Goal: Browse casually: Explore the website without a specific task or goal

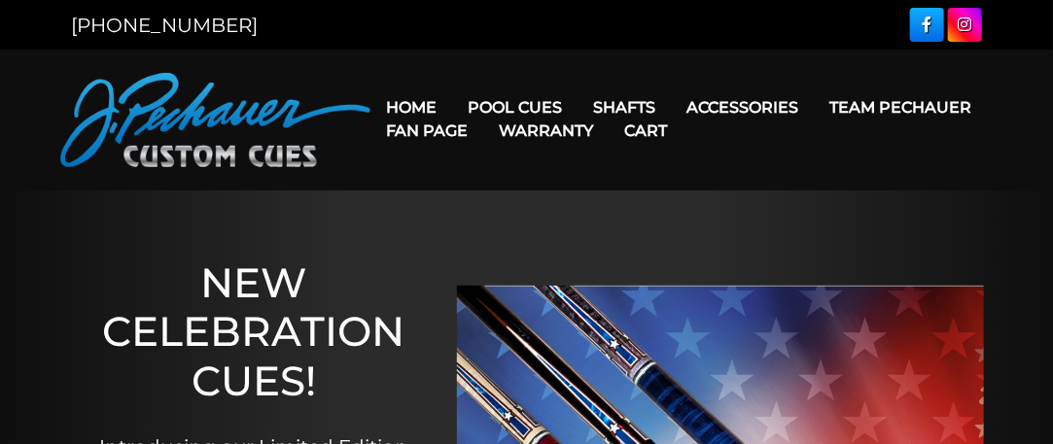
click at [642, 108] on link "Cart" at bounding box center [645, 131] width 74 height 50
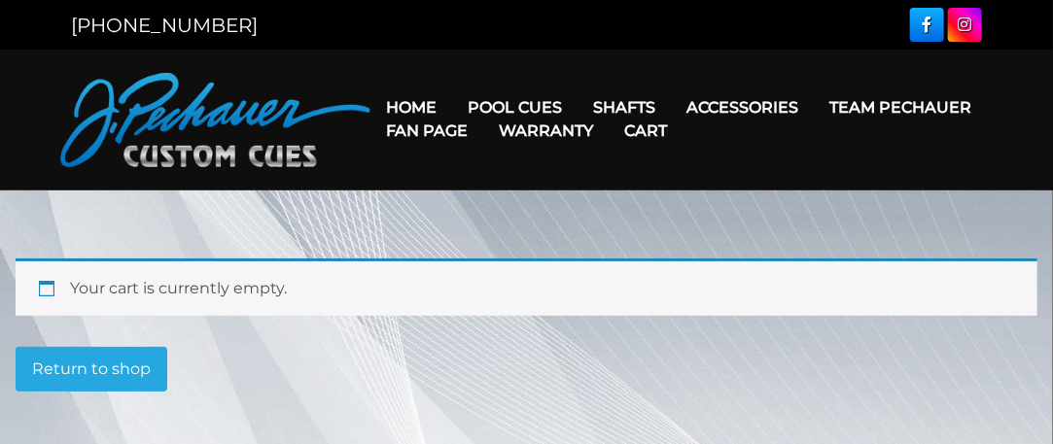
click at [626, 109] on link "Cart" at bounding box center [645, 131] width 74 height 50
click at [647, 330] on div "Your cart is currently empty. Return to shop" at bounding box center [527, 325] width 1022 height 133
click at [643, 366] on p "Return to shop" at bounding box center [527, 369] width 1022 height 45
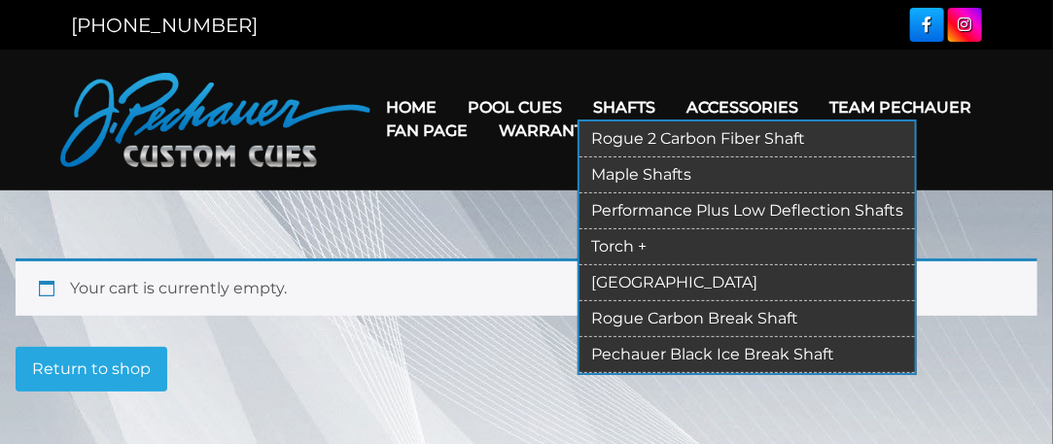
click at [745, 347] on link "Pechauer Black Ice Break Shaft" at bounding box center [746, 355] width 335 height 36
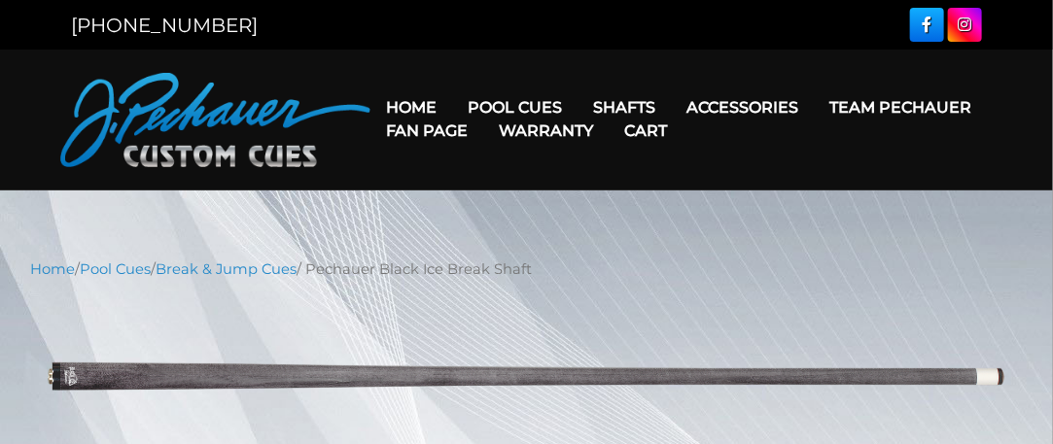
click at [554, 108] on link "Warranty" at bounding box center [545, 131] width 125 height 50
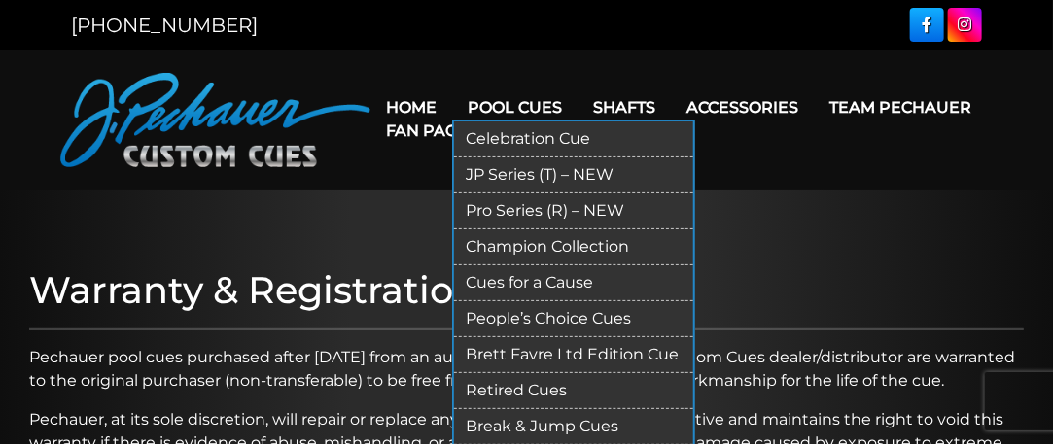
click at [575, 214] on link "Pro Series (R) – NEW" at bounding box center [573, 211] width 239 height 36
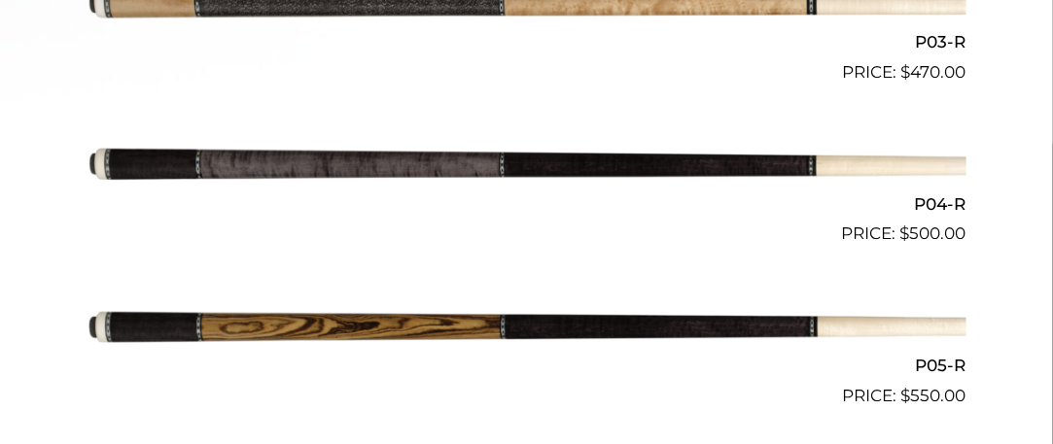
scroll to position [1024, 0]
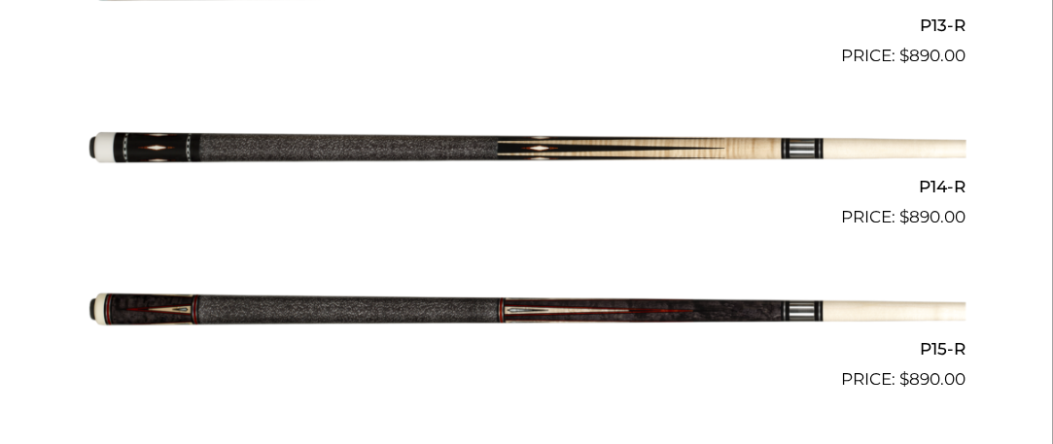
scroll to position [2641, 0]
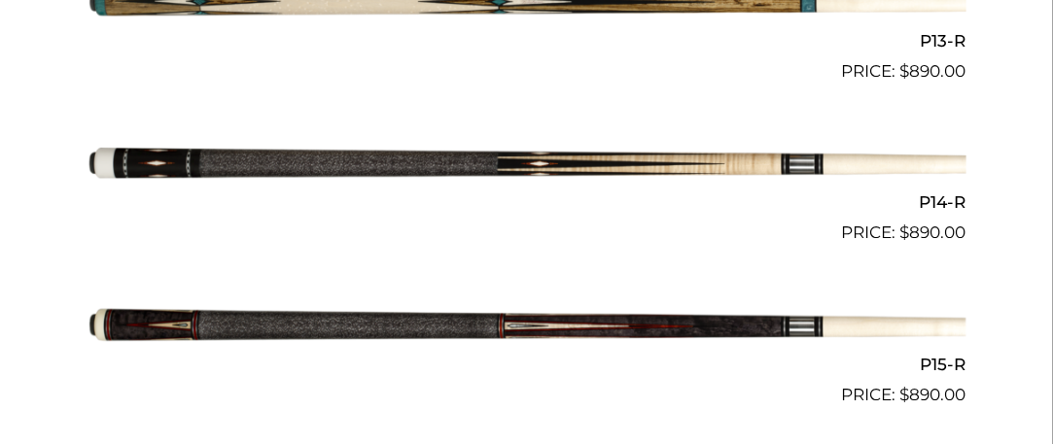
click at [627, 165] on img at bounding box center [526, 165] width 879 height 146
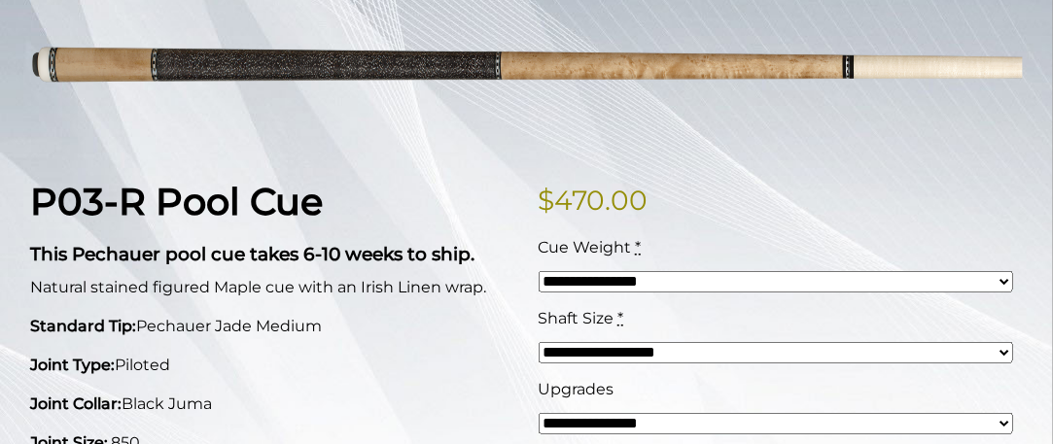
scroll to position [302, 0]
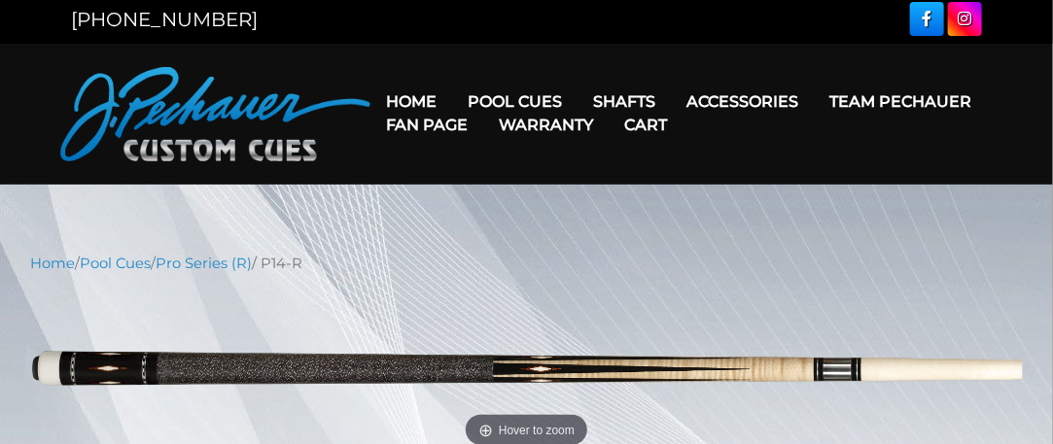
scroll to position [1, 0]
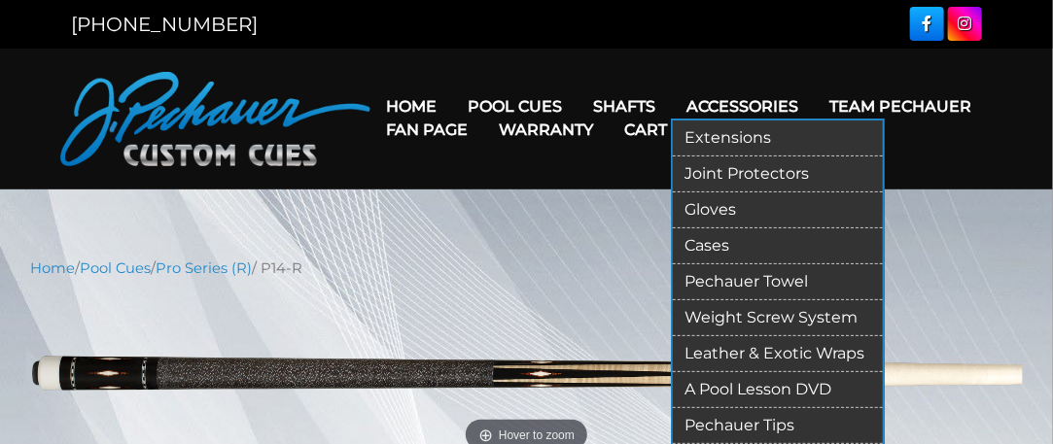
click at [722, 168] on link "Joint Protectors" at bounding box center [778, 174] width 210 height 36
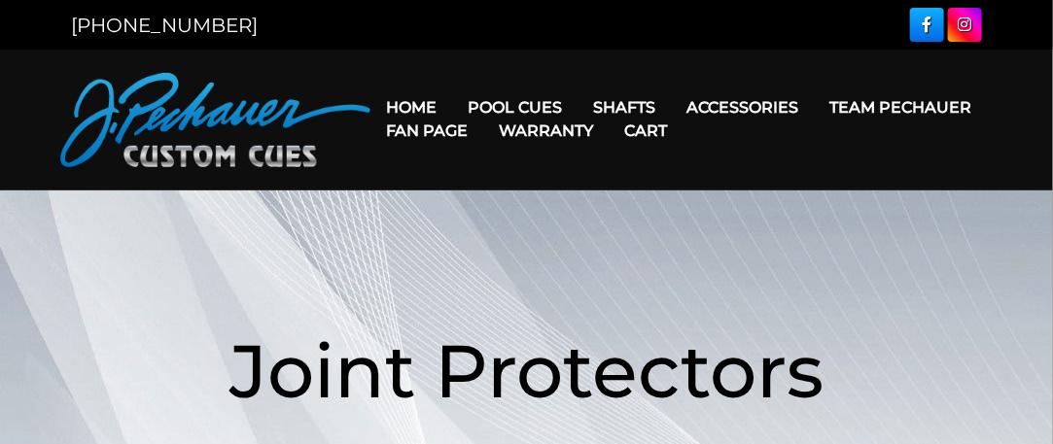
click at [415, 106] on link "Fan Page" at bounding box center [426, 131] width 113 height 50
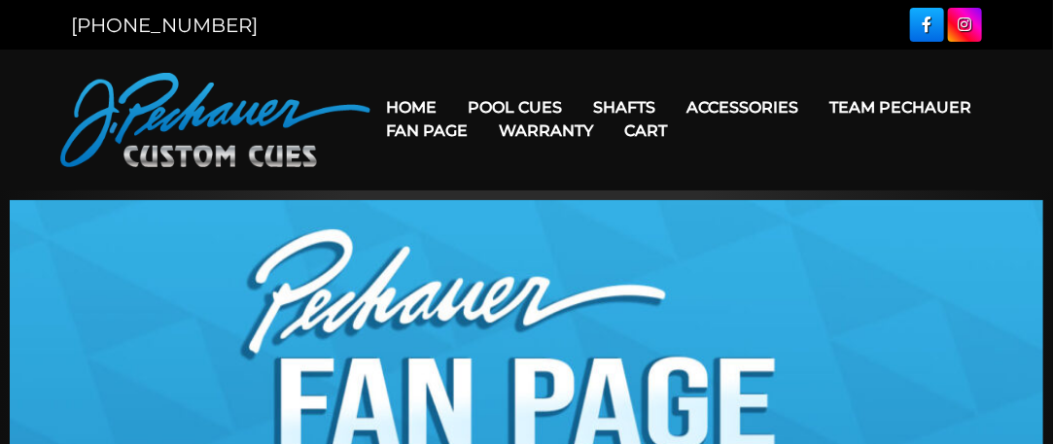
click at [417, 107] on link "Fan Page" at bounding box center [426, 131] width 113 height 50
click at [627, 113] on link "Cart" at bounding box center [645, 131] width 74 height 50
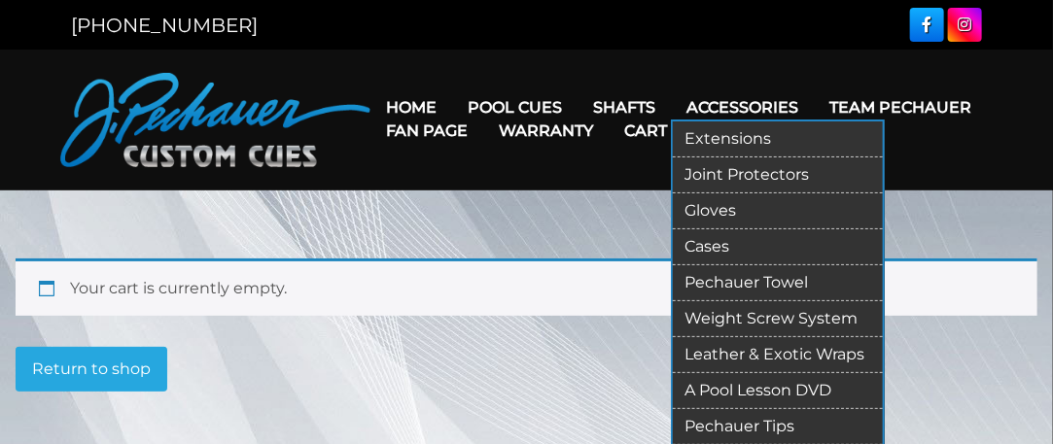
click at [748, 167] on link "Joint Protectors" at bounding box center [778, 175] width 210 height 36
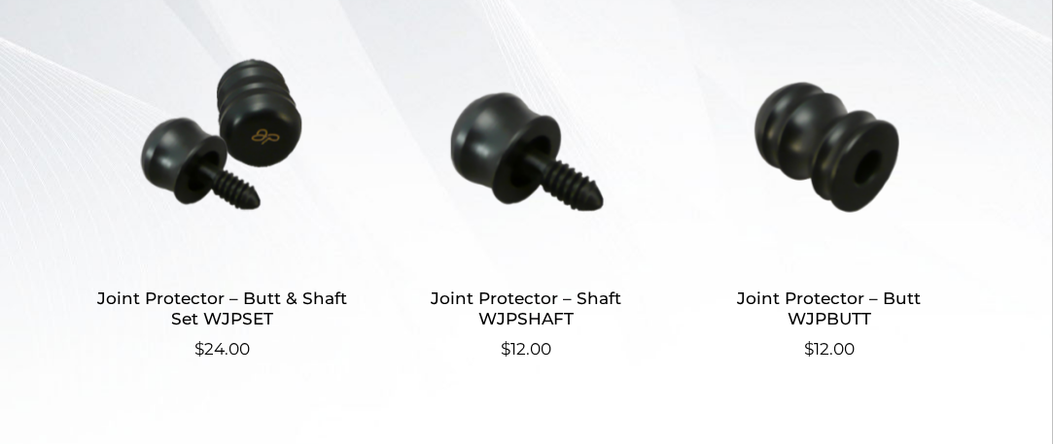
scroll to position [623, 0]
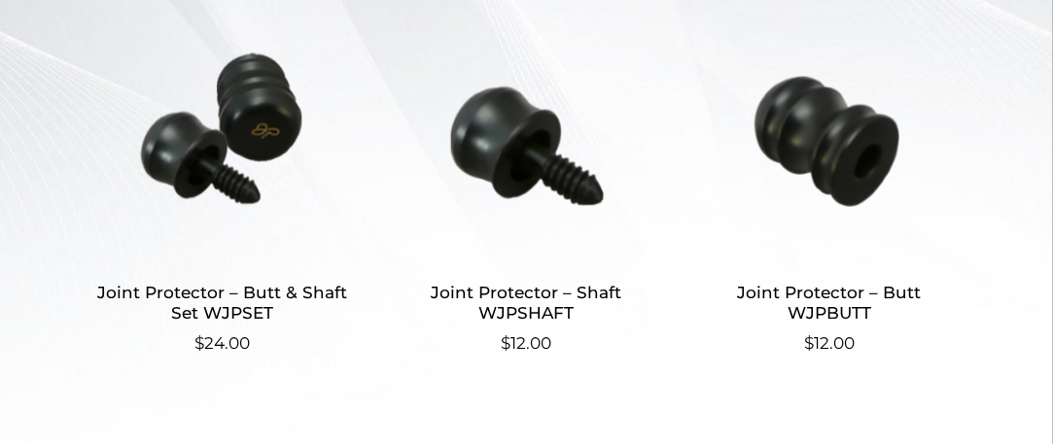
click at [251, 218] on img at bounding box center [222, 128] width 270 height 262
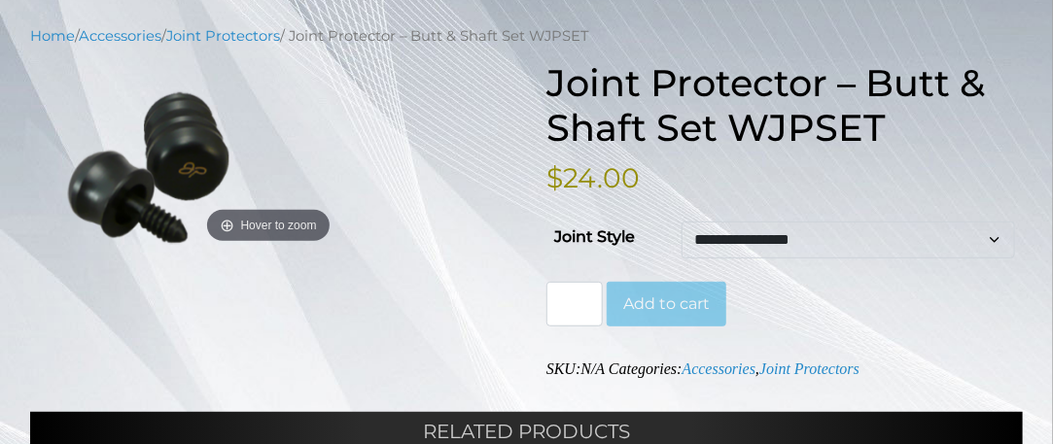
scroll to position [245, 0]
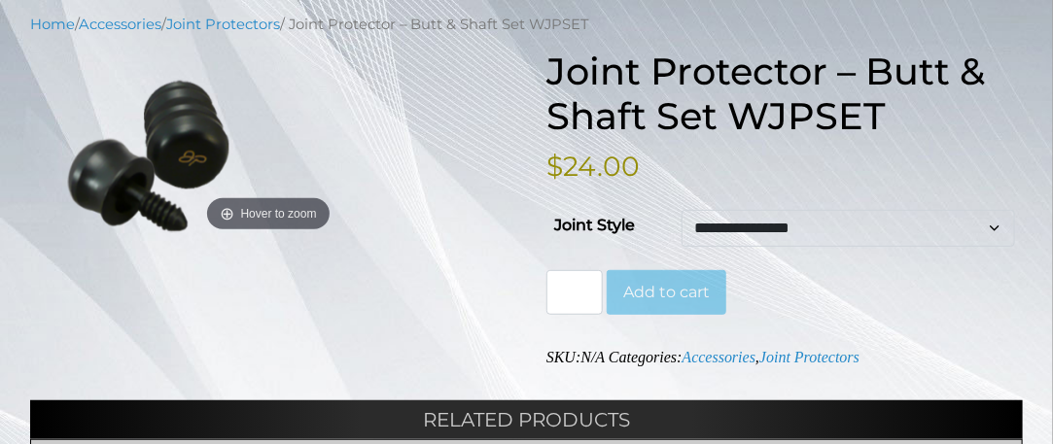
click at [996, 229] on select "**********" at bounding box center [847, 228] width 333 height 37
click at [681, 210] on select "**********" at bounding box center [847, 228] width 333 height 37
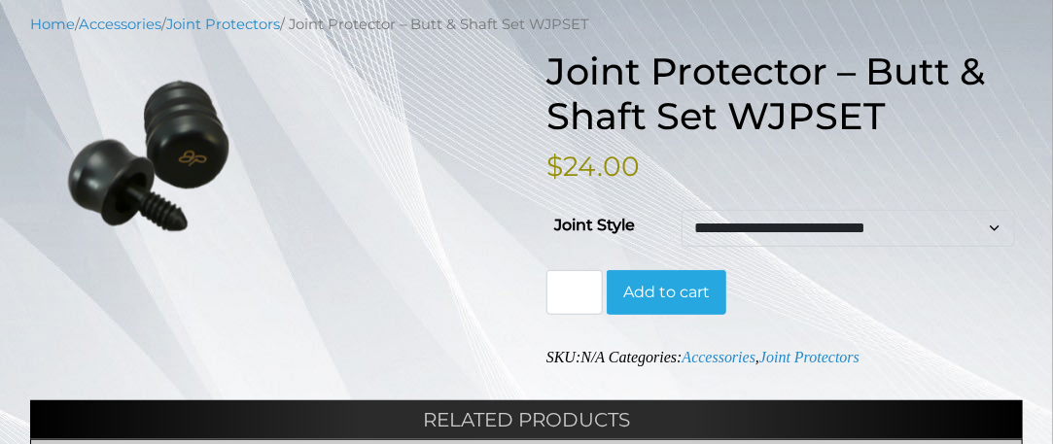
click at [977, 221] on select "**********" at bounding box center [847, 228] width 333 height 37
click at [681, 210] on select "**********" at bounding box center [847, 228] width 333 height 37
click at [368, 276] on div "**********" at bounding box center [526, 404] width 992 height 708
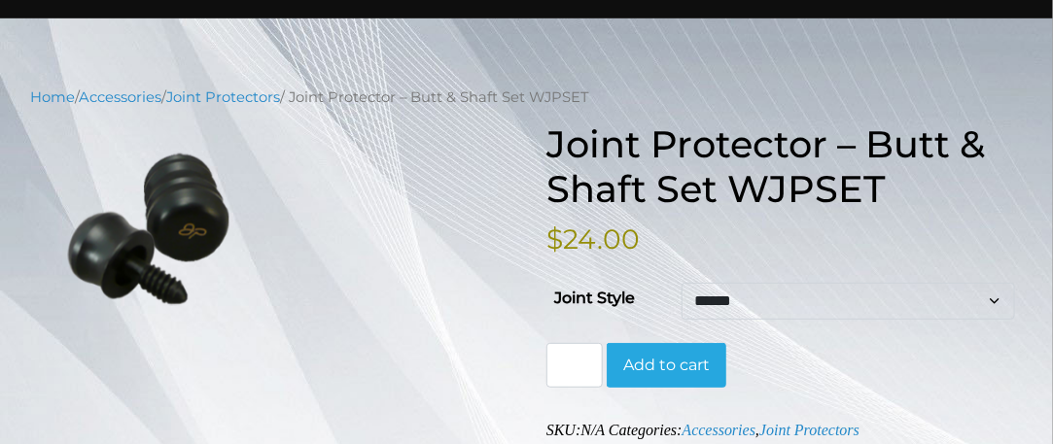
scroll to position [173, 0]
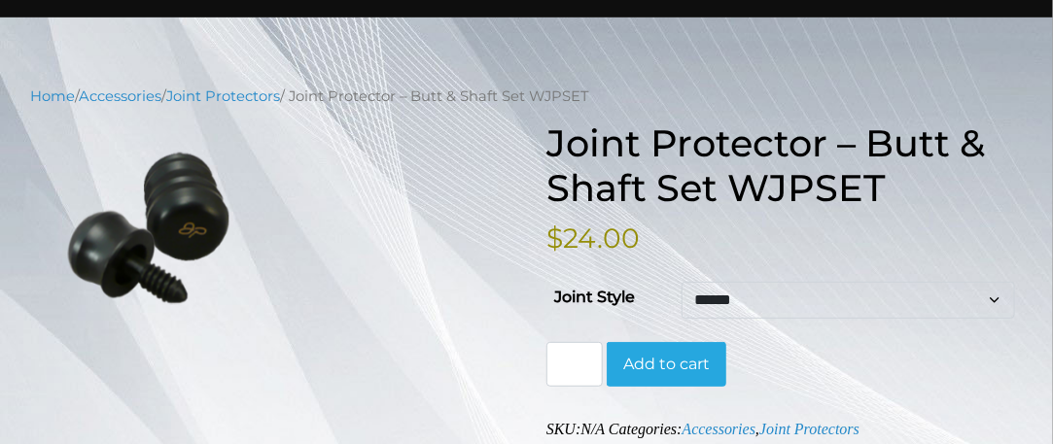
click at [977, 298] on select "**********" at bounding box center [847, 300] width 333 height 37
select select "**********"
click at [681, 282] on select "**********" at bounding box center [847, 300] width 333 height 37
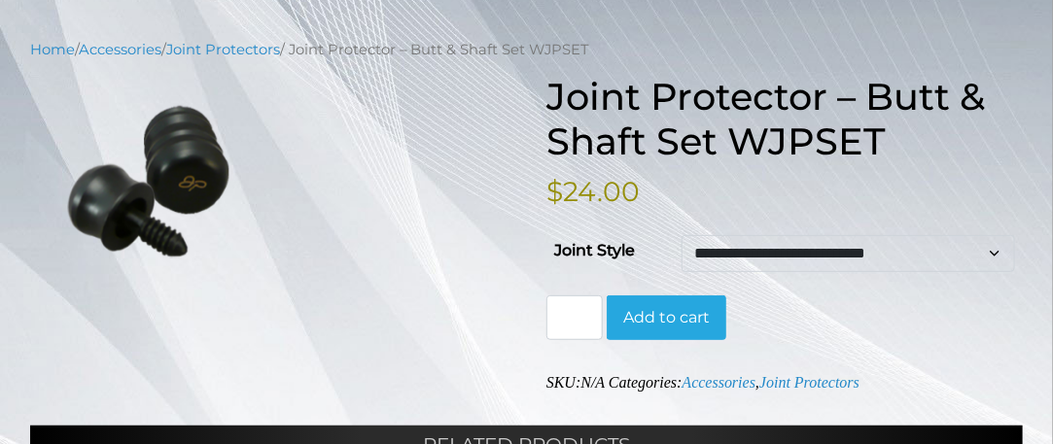
scroll to position [0, 0]
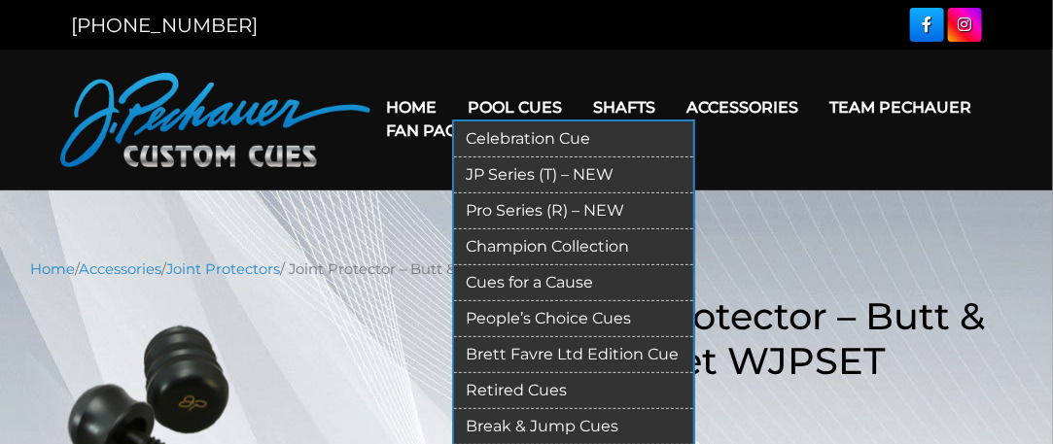
click at [553, 241] on link "Champion Collection" at bounding box center [573, 247] width 239 height 36
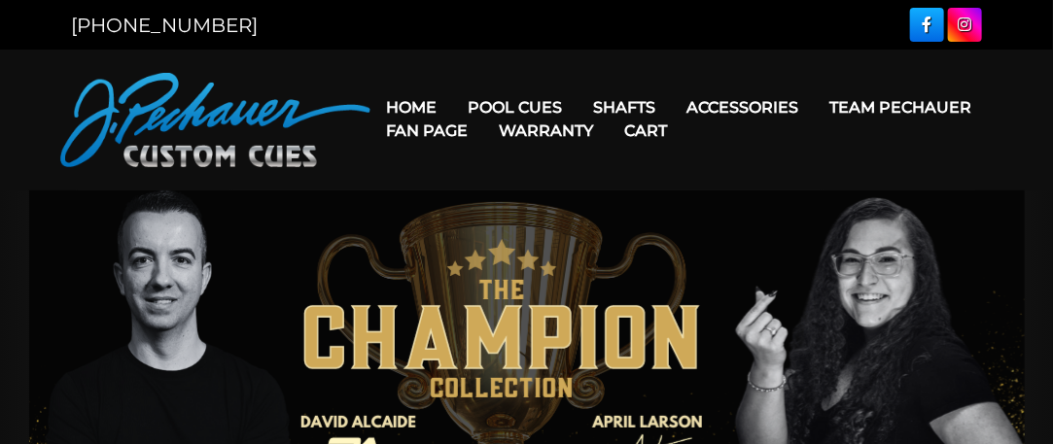
click at [519, 108] on link "Warranty" at bounding box center [545, 131] width 125 height 50
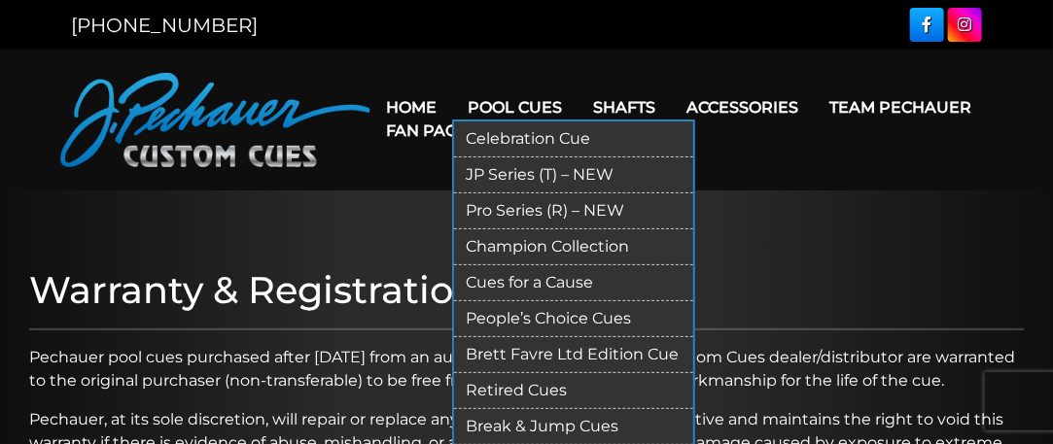
click at [522, 130] on link "Celebration Cue" at bounding box center [573, 140] width 239 height 36
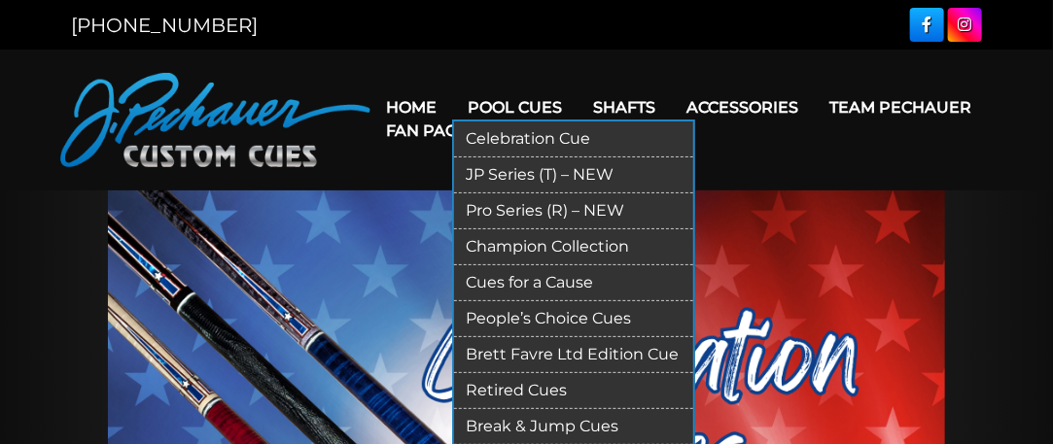
click at [581, 349] on link "Brett Favre Ltd Edition Cue" at bounding box center [573, 355] width 239 height 36
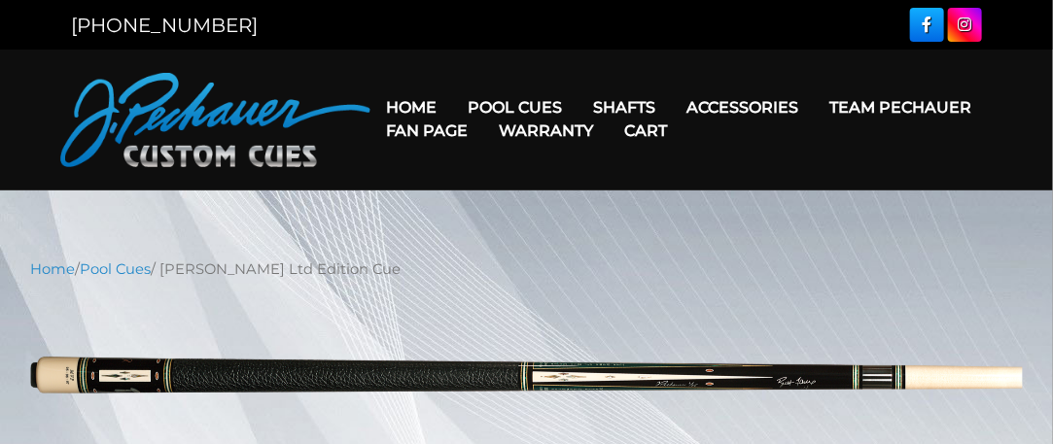
click at [535, 106] on link "Warranty" at bounding box center [545, 131] width 125 height 50
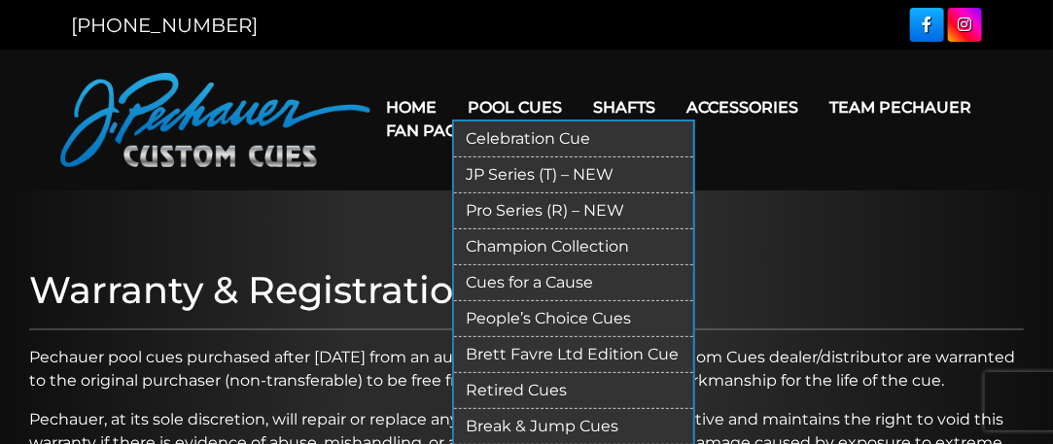
click at [492, 104] on link "Pool Cues" at bounding box center [514, 108] width 125 height 50
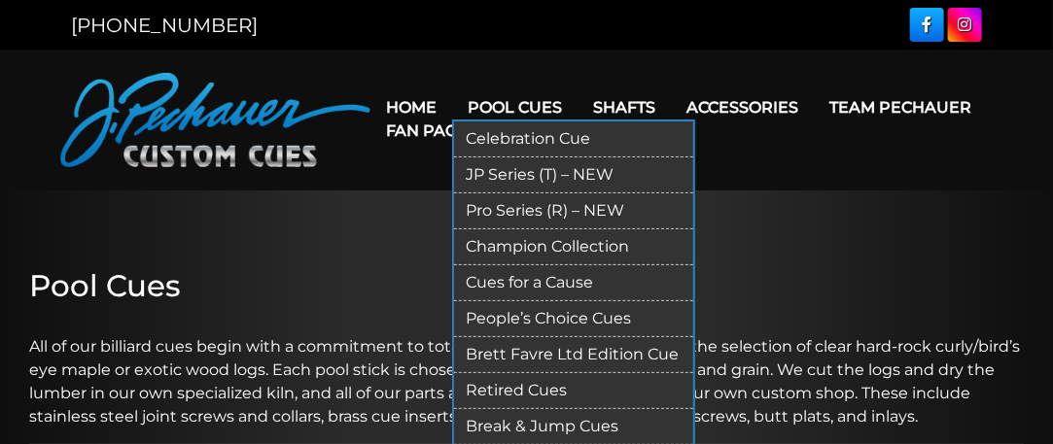
click at [522, 390] on link "Retired Cues" at bounding box center [573, 391] width 239 height 36
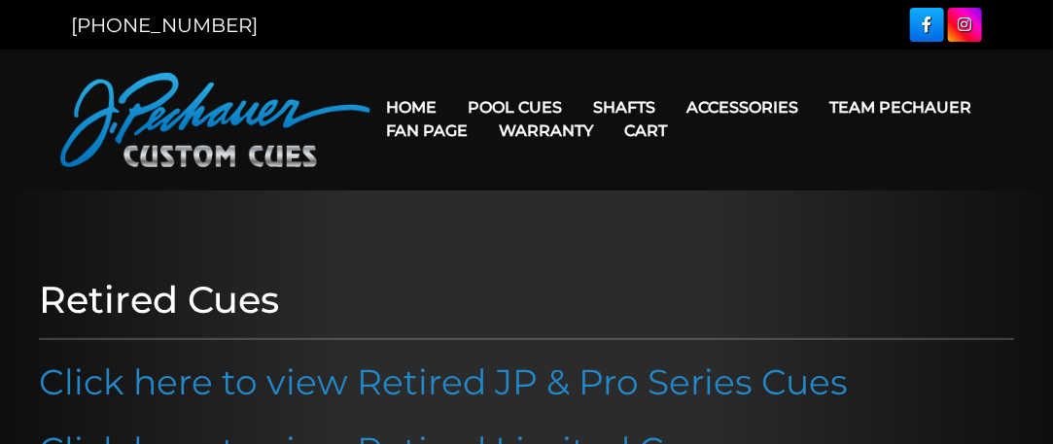
click at [480, 107] on link "Fan Page" at bounding box center [426, 131] width 113 height 50
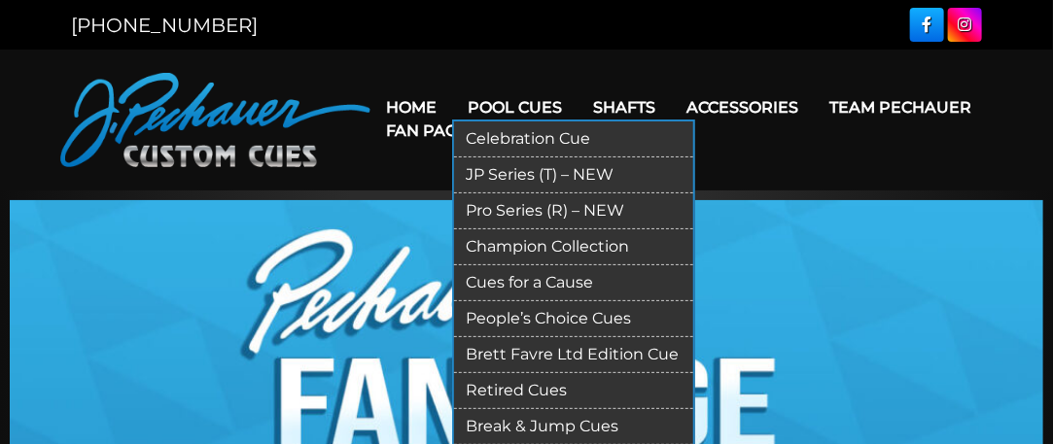
click at [534, 141] on link "Celebration Cue" at bounding box center [573, 140] width 239 height 36
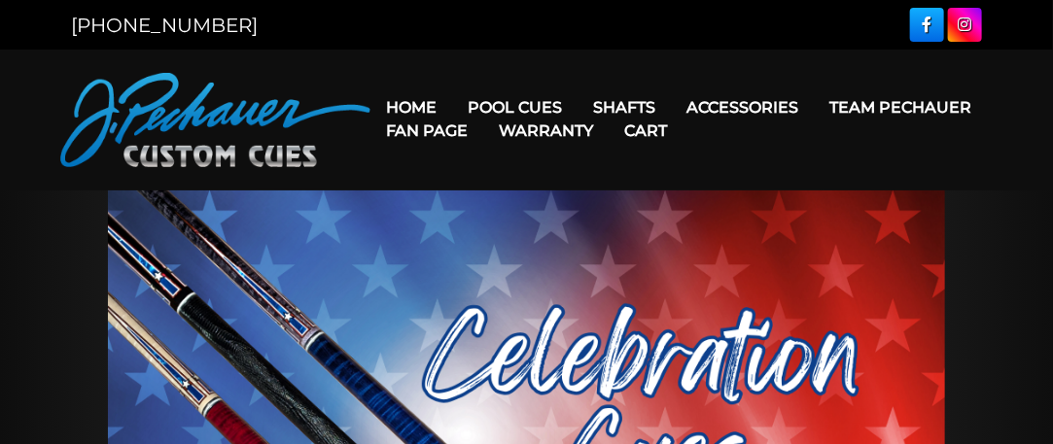
click at [533, 106] on link "Warranty" at bounding box center [545, 131] width 125 height 50
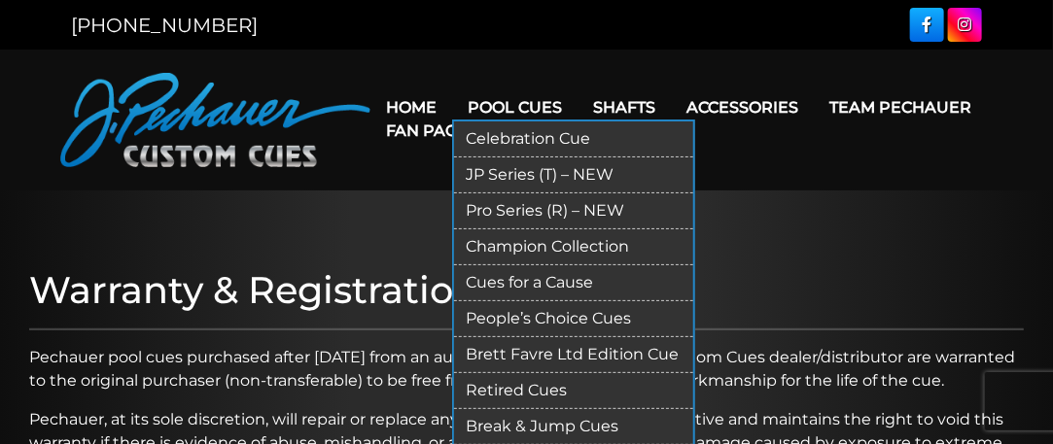
click at [501, 167] on link "JP Series (T) – NEW" at bounding box center [573, 175] width 239 height 36
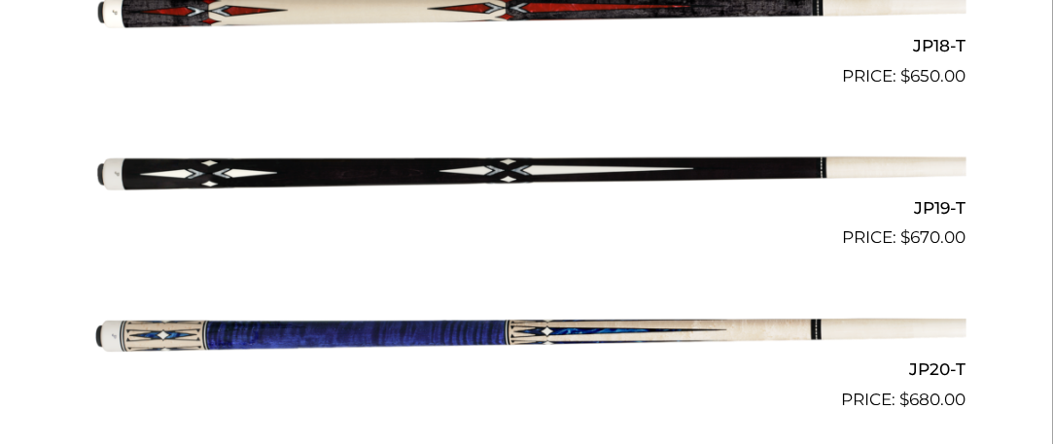
scroll to position [3460, 0]
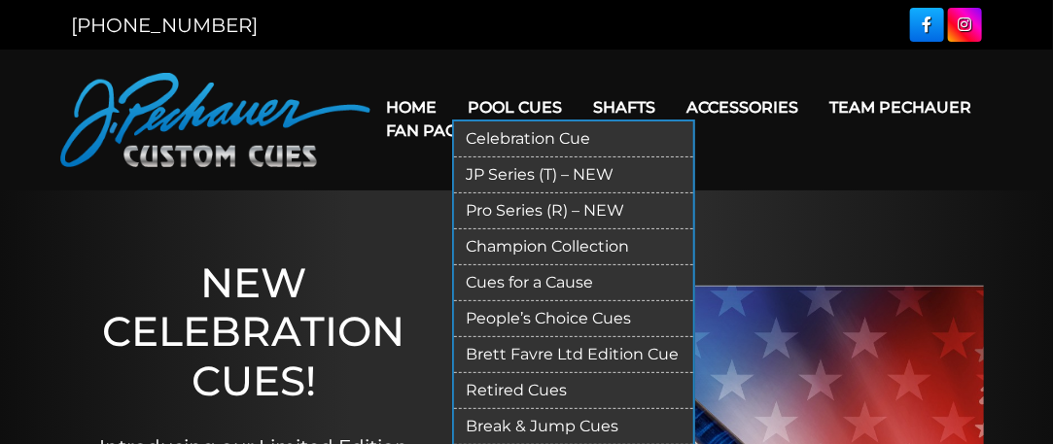
click at [549, 207] on link "Pro Series (R) – NEW" at bounding box center [573, 211] width 239 height 36
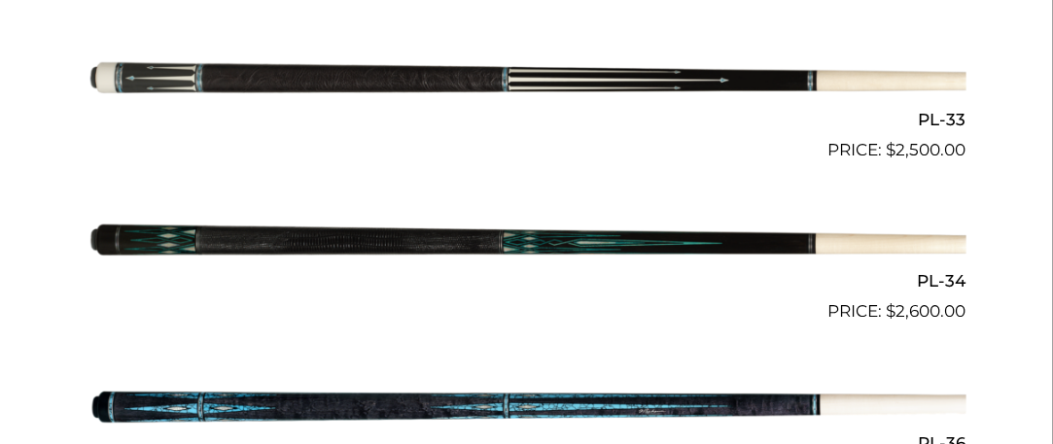
scroll to position [4520, 0]
